Goal: Book appointment/travel/reservation

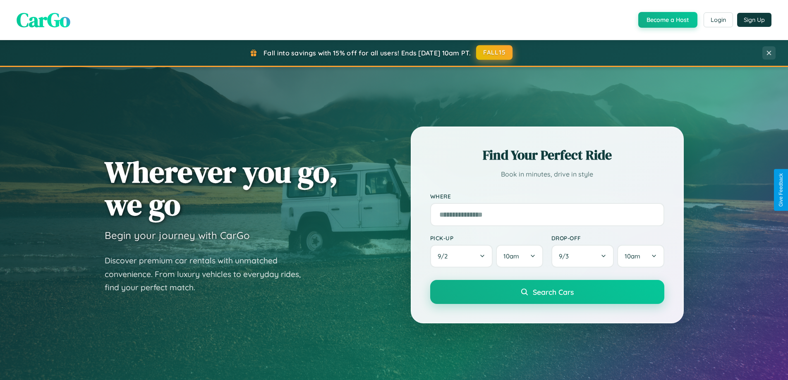
click at [495, 53] on button "FALL15" at bounding box center [494, 52] width 36 height 15
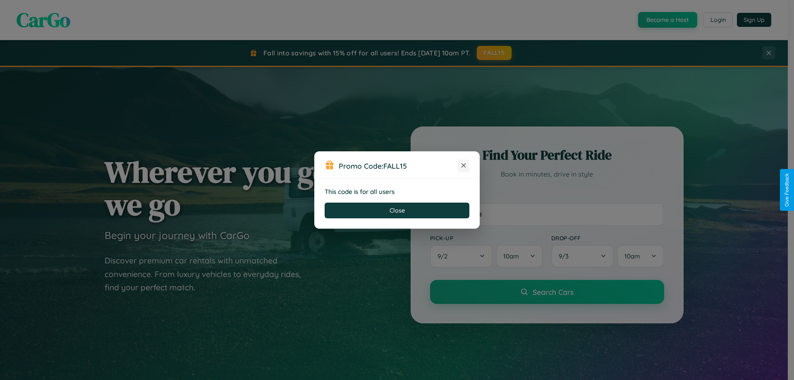
click at [464, 166] on icon at bounding box center [463, 165] width 8 height 8
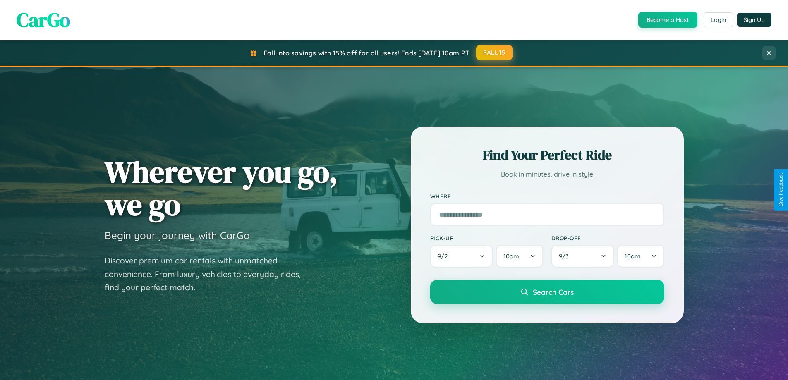
click at [495, 53] on button "FALL15" at bounding box center [494, 52] width 36 height 15
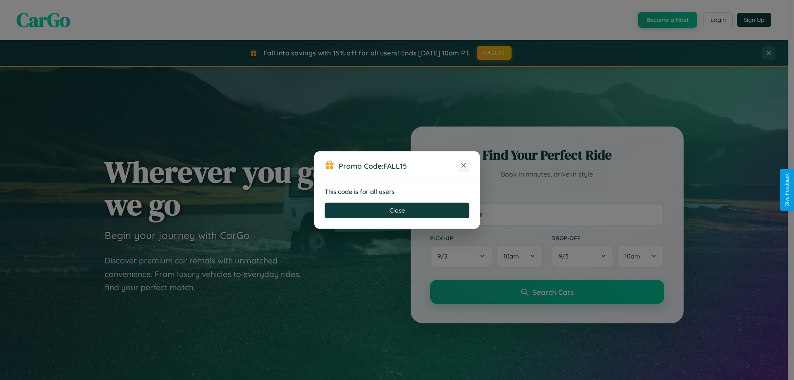
click at [464, 166] on icon at bounding box center [463, 165] width 8 height 8
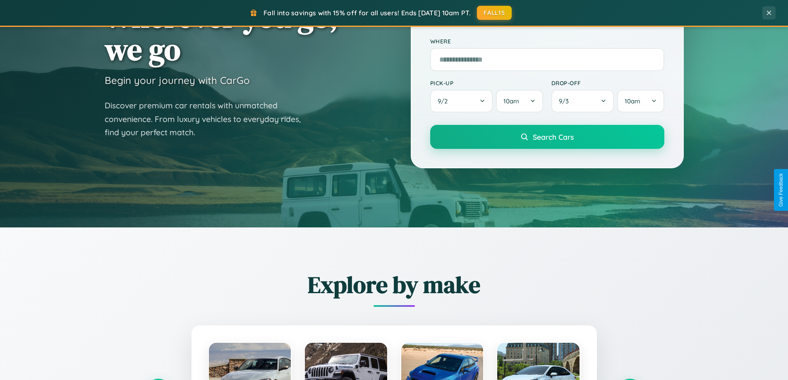
scroll to position [1329, 0]
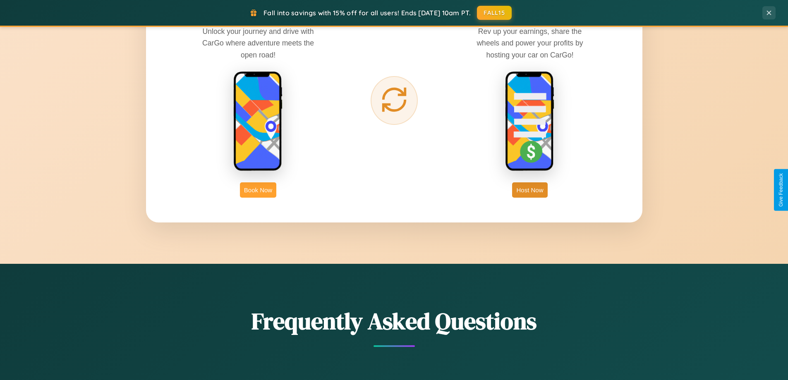
click at [258, 190] on button "Book Now" at bounding box center [258, 189] width 36 height 15
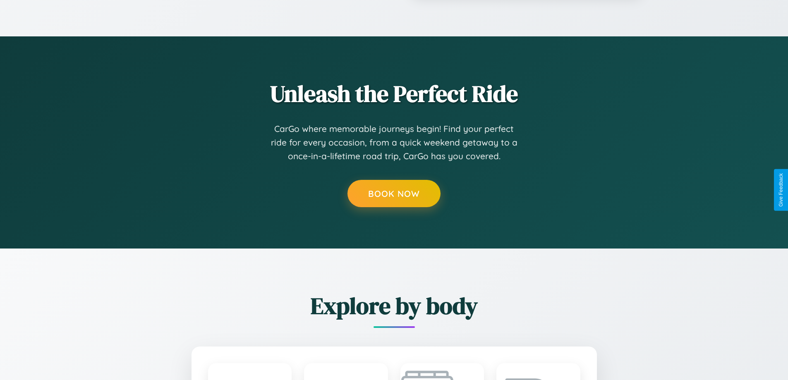
scroll to position [689, 0]
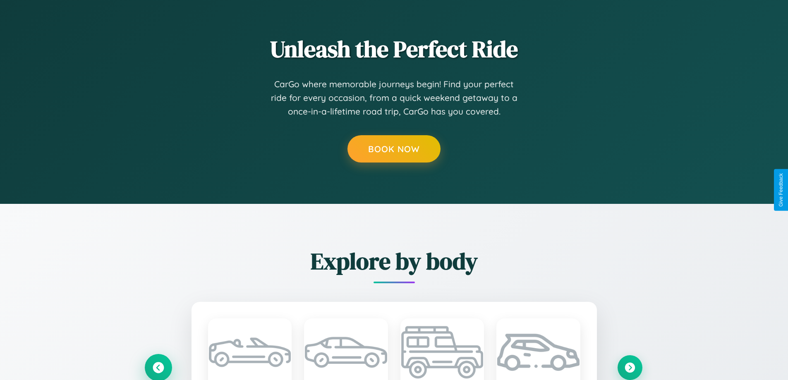
click at [158, 367] on icon at bounding box center [158, 367] width 11 height 11
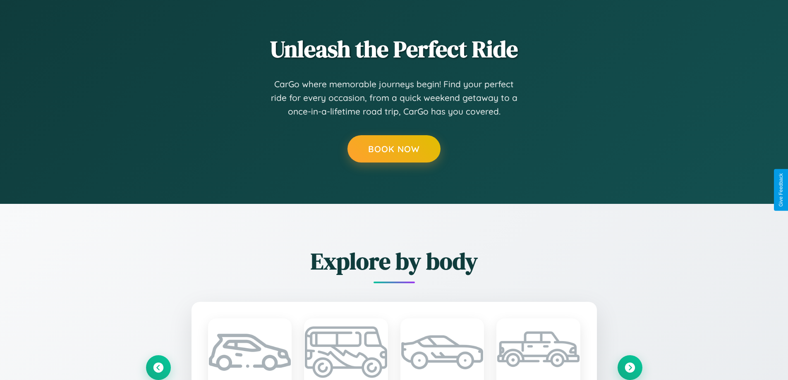
scroll to position [0, 0]
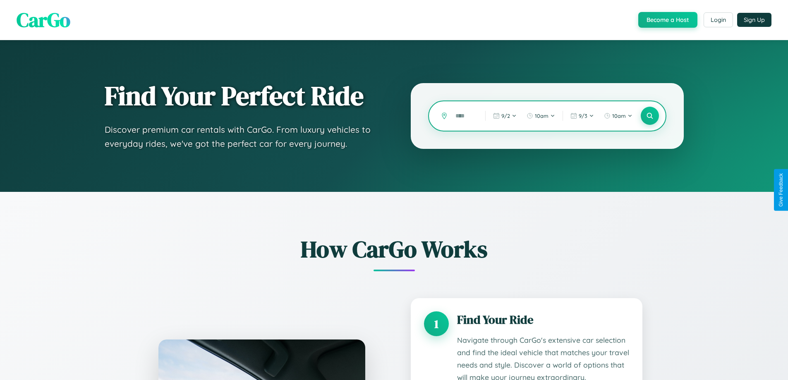
click at [464, 116] on input "text" at bounding box center [464, 116] width 26 height 14
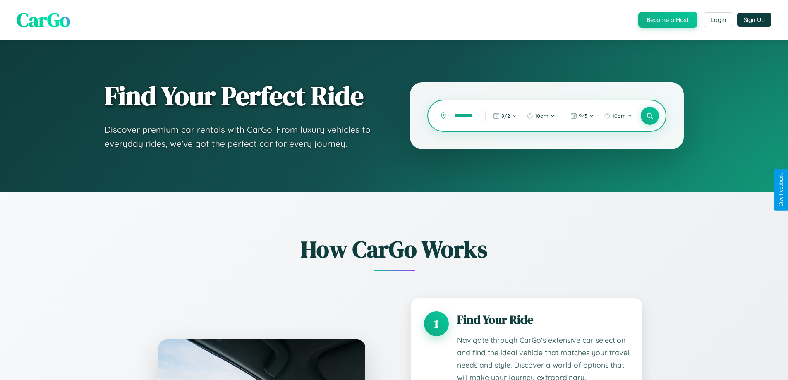
type input "*********"
